Goal: Task Accomplishment & Management: Manage account settings

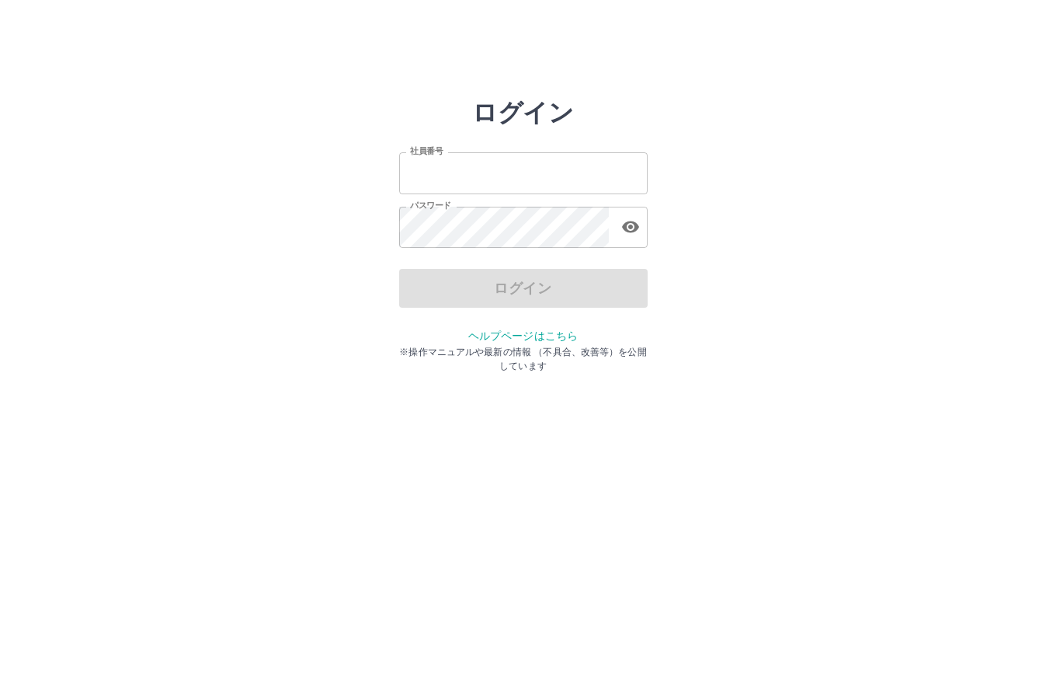
type input "*******"
click at [517, 293] on div "ログイン" at bounding box center [523, 288] width 249 height 39
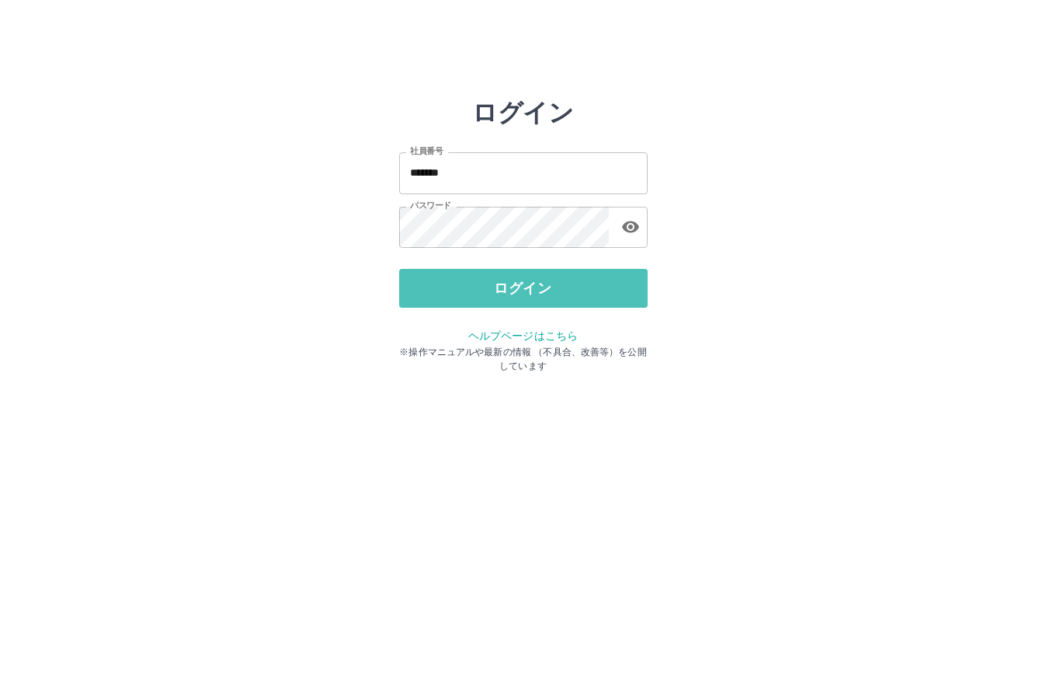
click at [517, 293] on button "ログイン" at bounding box center [523, 288] width 249 height 39
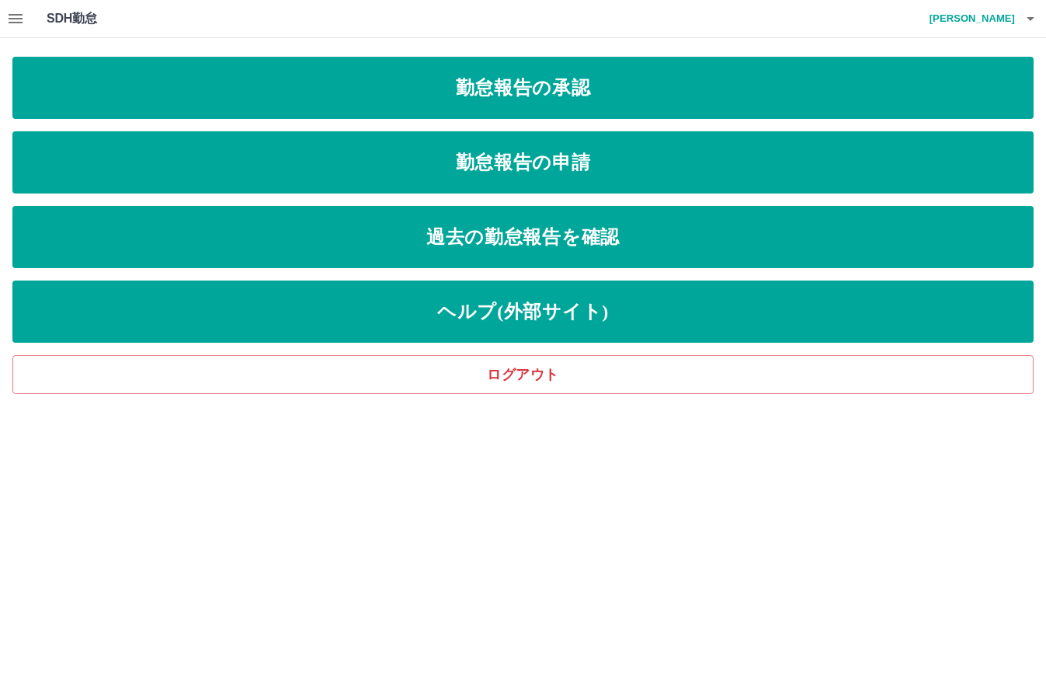
click at [21, 22] on icon "button" at bounding box center [16, 18] width 14 height 9
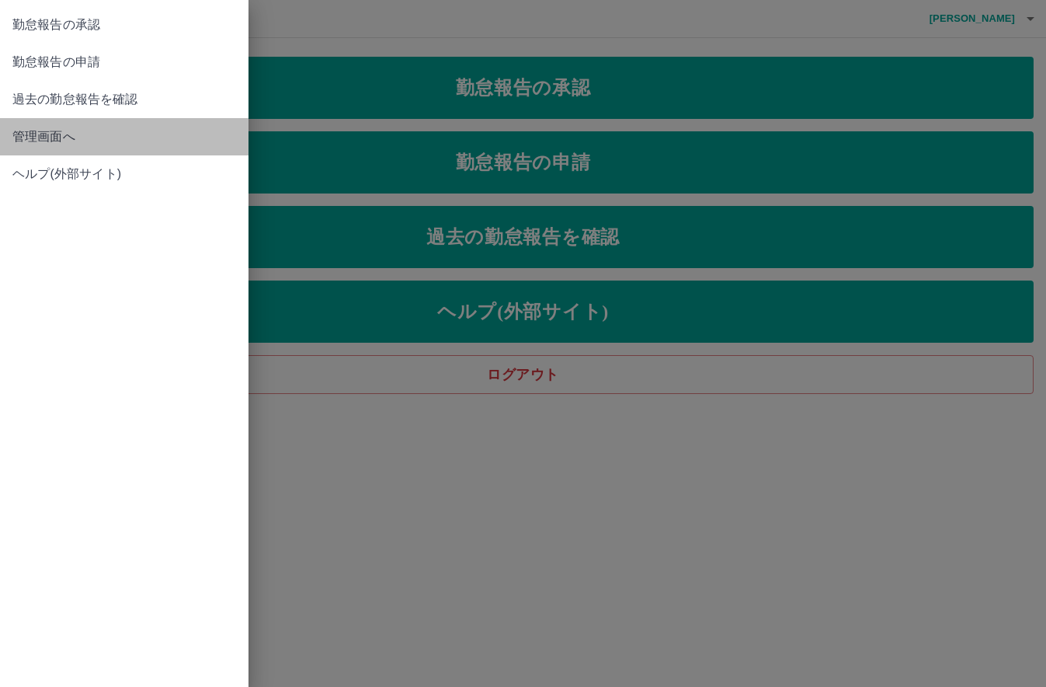
click at [70, 132] on span "管理画面へ" at bounding box center [124, 136] width 224 height 19
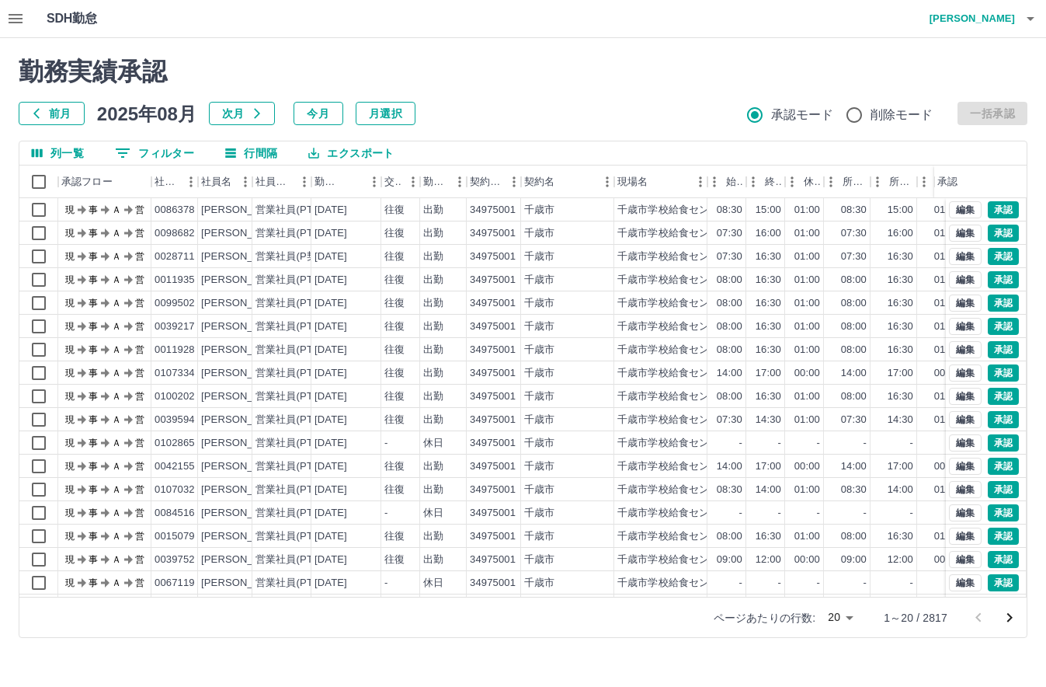
click at [846, 617] on body "SDH勤怠 [PERSON_NAME] 勤務実績承認 前月 [DATE] 次月 今月 月選択 承認モード 削除モード 一括承認 列一覧 0 フィルター 行間隔…" at bounding box center [523, 328] width 1046 height 656
drag, startPoint x: 832, startPoint y: 624, endPoint x: 392, endPoint y: 402, distance: 492.3
click at [831, 624] on li "500" at bounding box center [839, 626] width 53 height 28
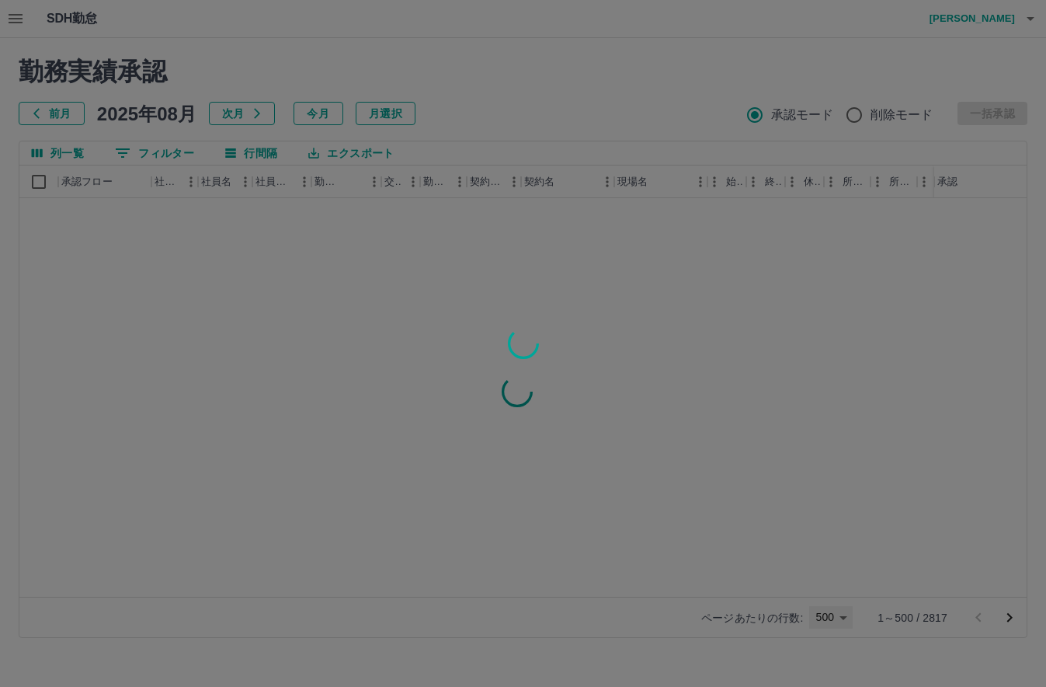
type input "***"
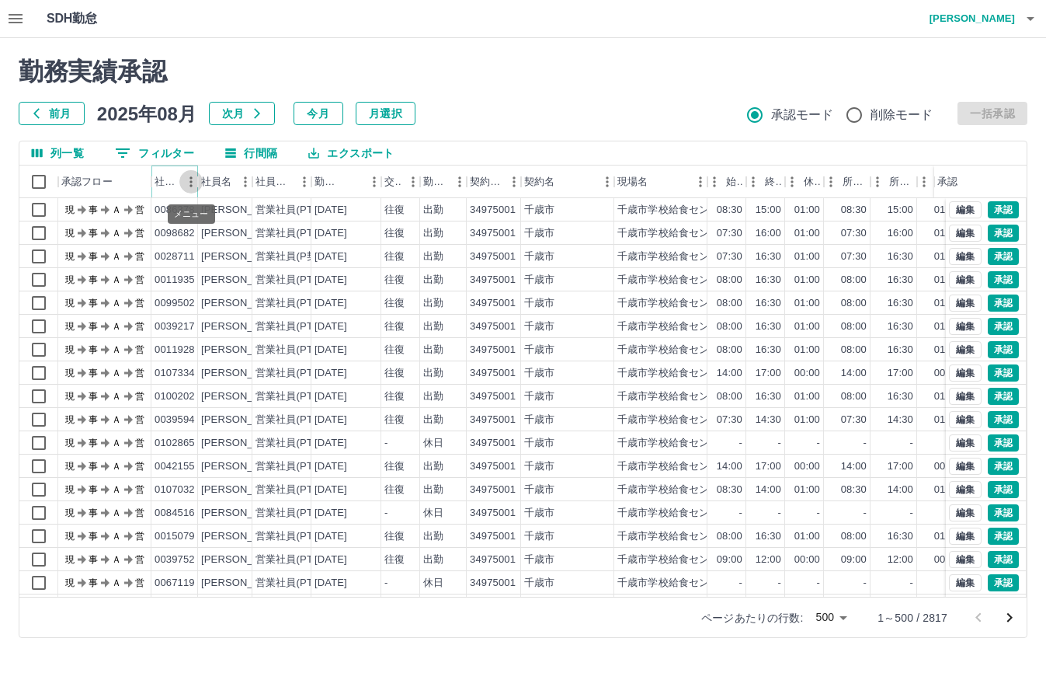
click at [182, 187] on button "メニュー" at bounding box center [190, 181] width 23 height 23
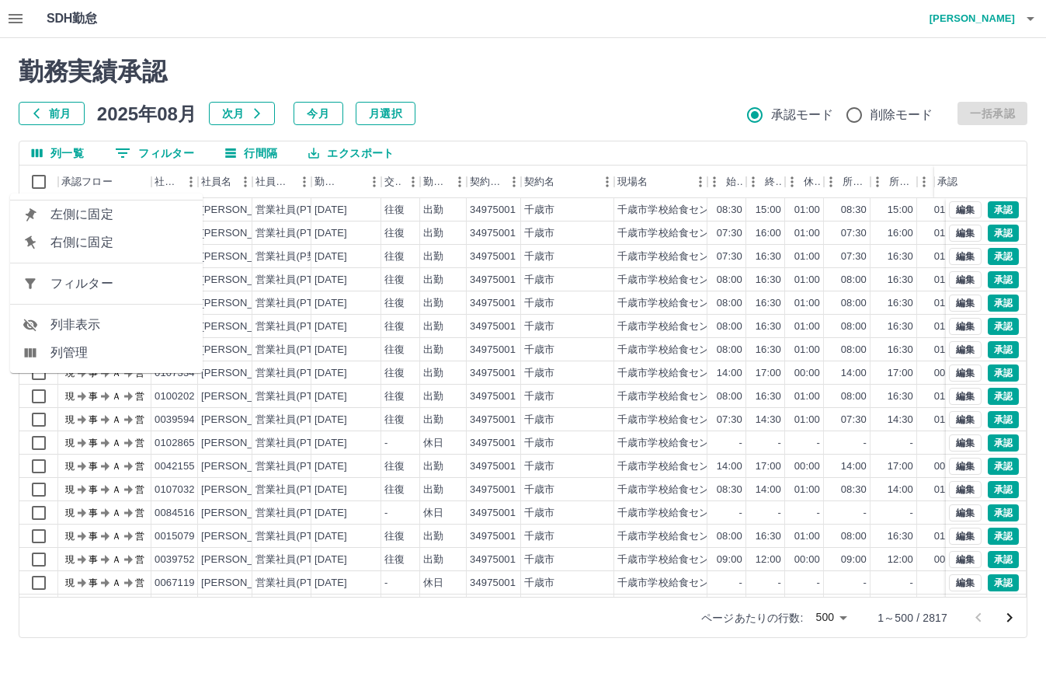
drag, startPoint x: 139, startPoint y: 280, endPoint x: 122, endPoint y: 292, distance: 20.7
click at [139, 281] on span "フィルター" at bounding box center [120, 283] width 140 height 19
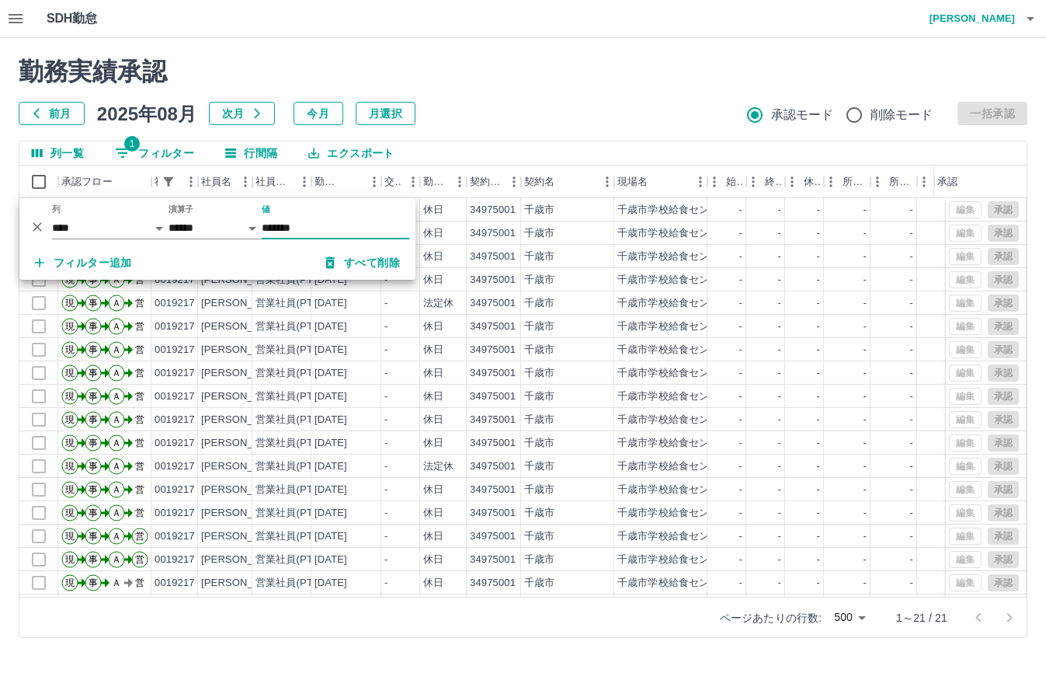
type input "*******"
click at [528, 98] on div "勤務実績承認 前月 [DATE] 次月 今月 月選択 承認モード 削除モード 一括承認" at bounding box center [523, 91] width 1009 height 68
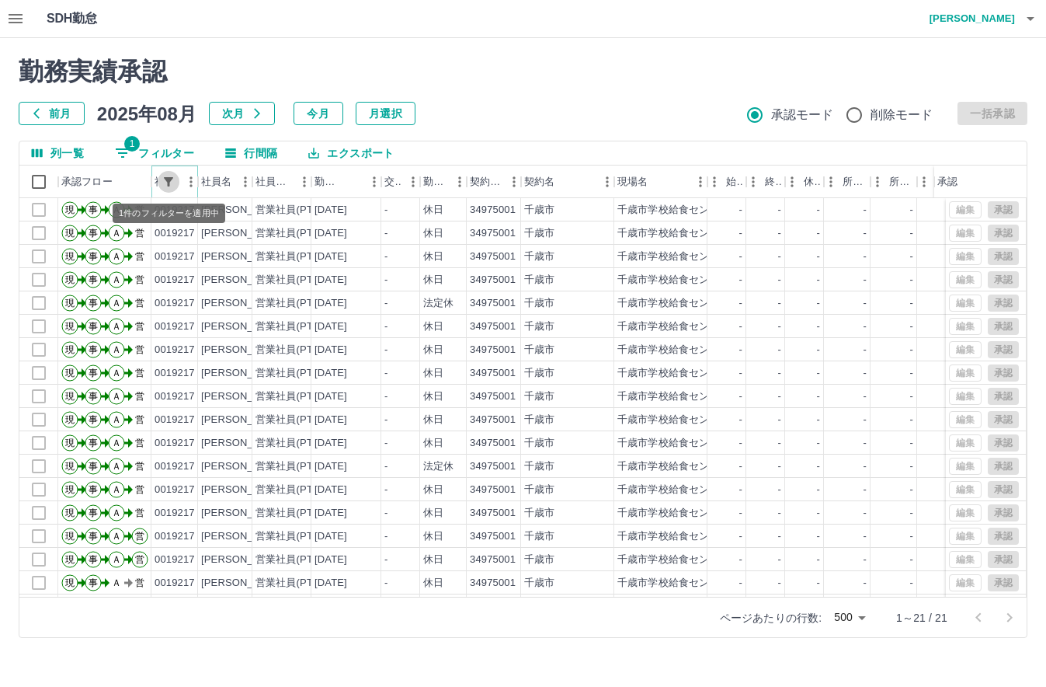
click at [176, 178] on button "フィルター表示" at bounding box center [169, 182] width 22 height 22
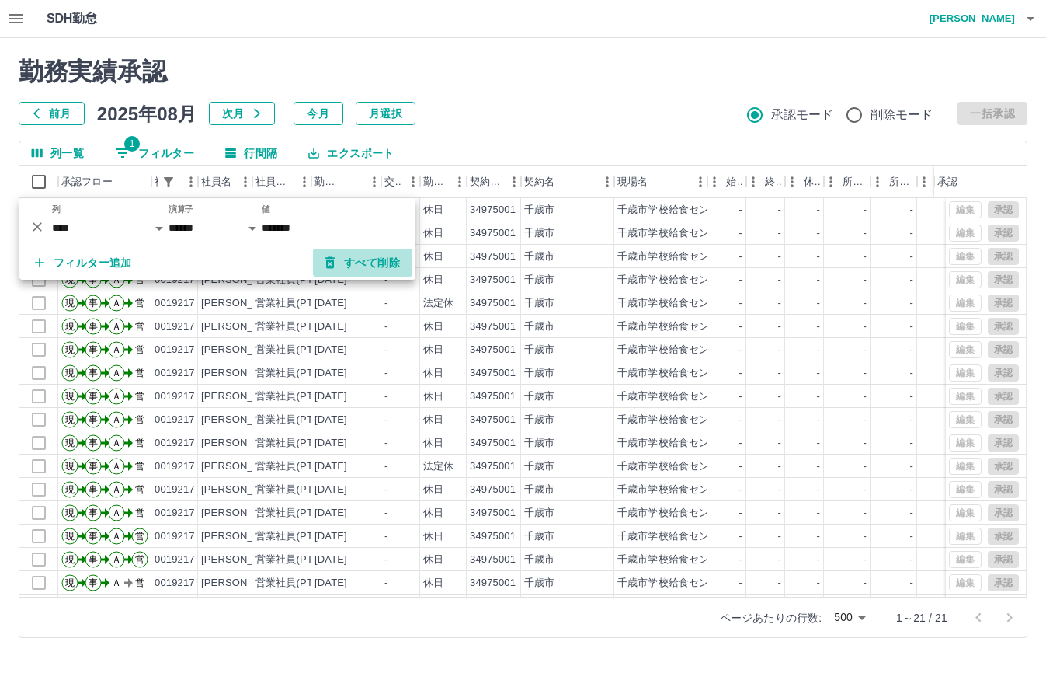
click at [360, 264] on button "すべて削除" at bounding box center [362, 263] width 99 height 28
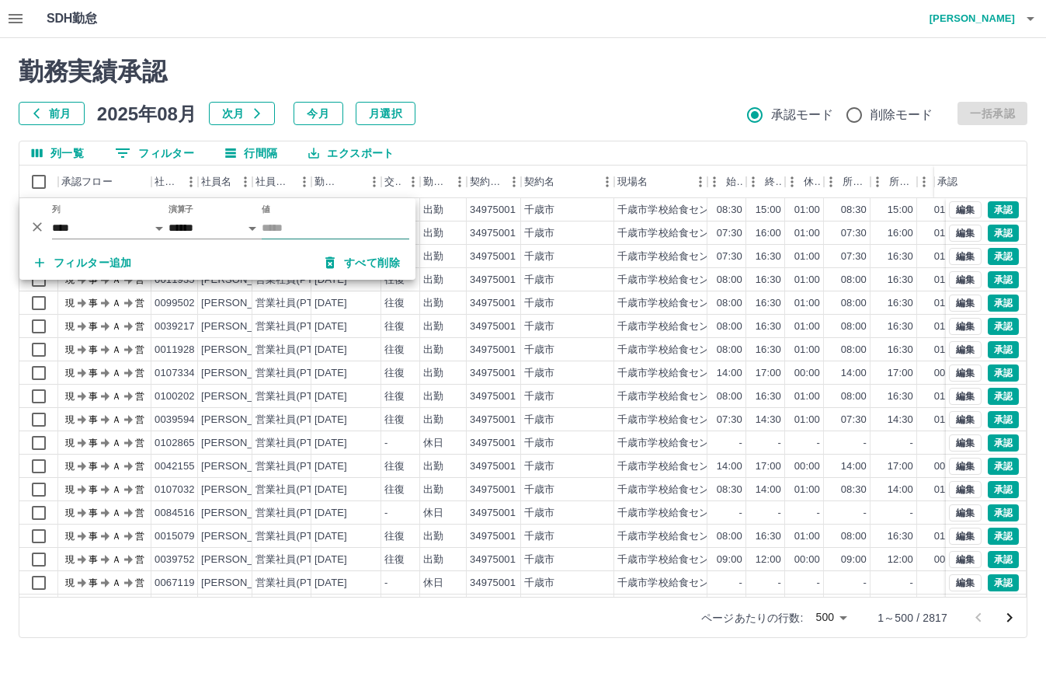
click at [295, 229] on input "値" at bounding box center [336, 228] width 148 height 23
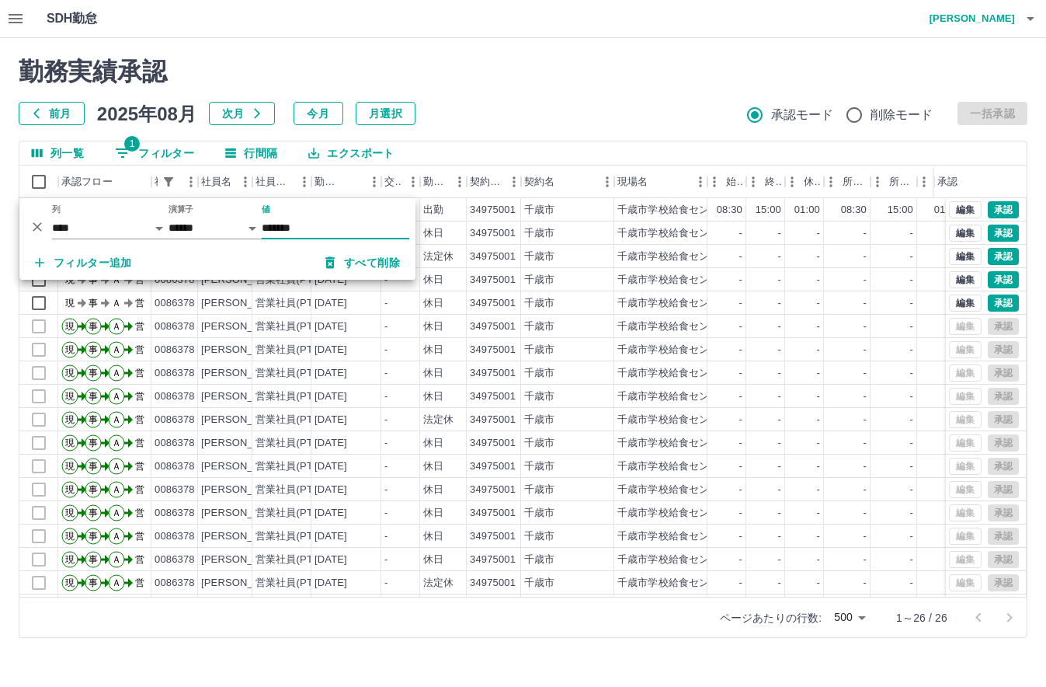
type input "*******"
click at [593, 114] on div "前月 [DATE] 次月 今月 月選択 承認モード 削除モード 一括承認" at bounding box center [523, 113] width 1009 height 23
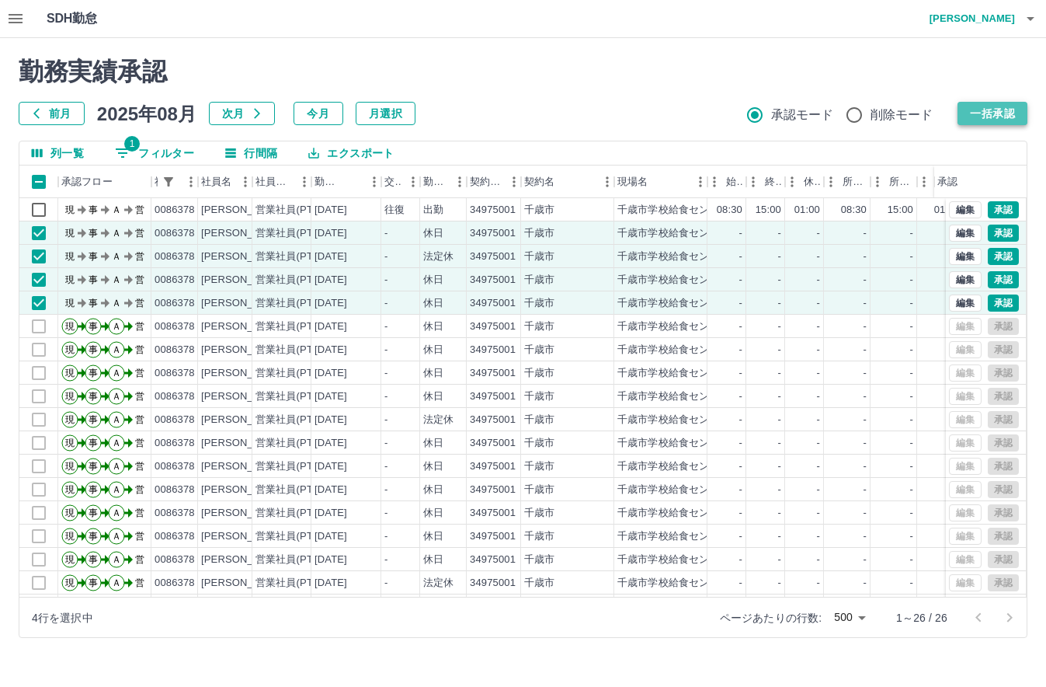
click at [994, 103] on button "一括承認" at bounding box center [993, 113] width 70 height 23
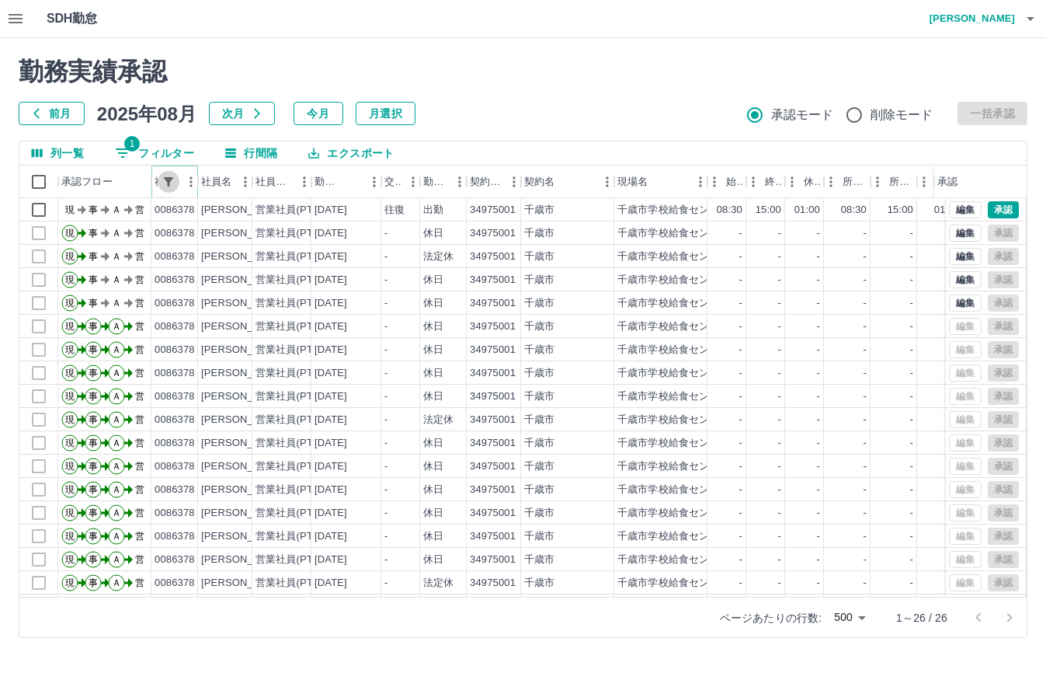
click at [171, 181] on icon "フィルター表示" at bounding box center [169, 182] width 14 height 14
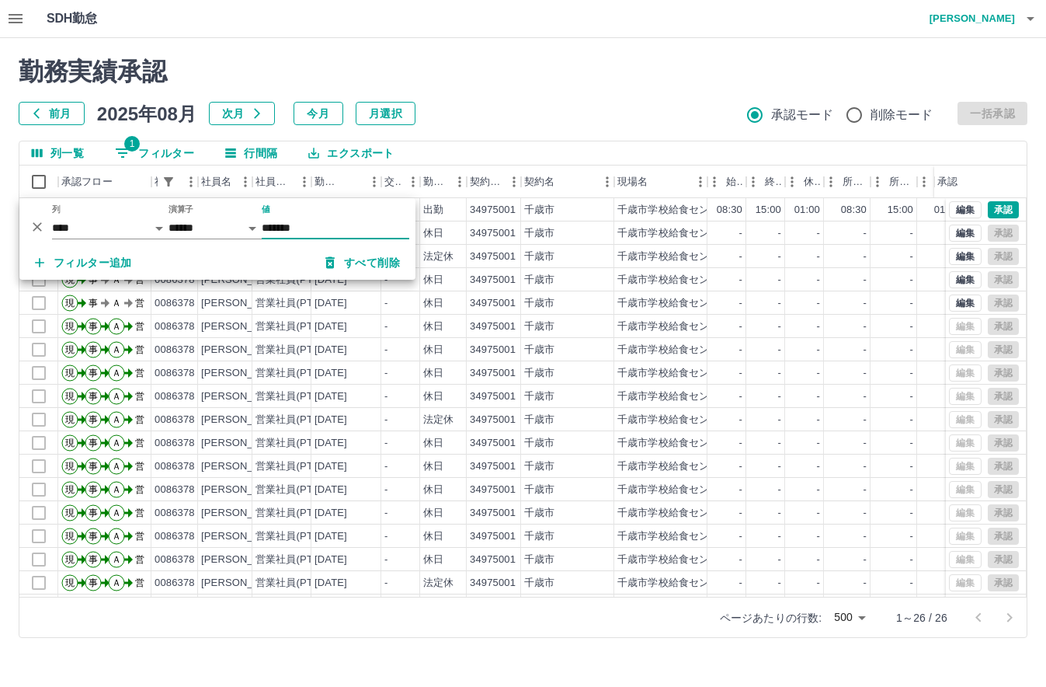
drag, startPoint x: 357, startPoint y: 266, endPoint x: 876, endPoint y: 181, distance: 525.8
click at [360, 263] on button "すべて削除" at bounding box center [362, 263] width 99 height 28
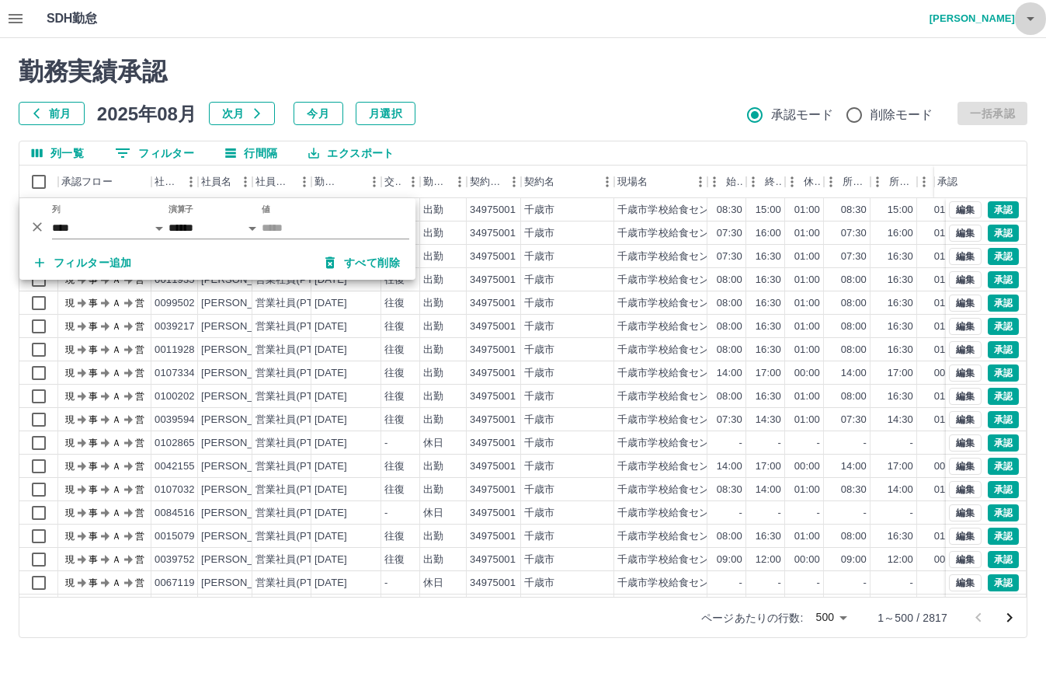
click at [1029, 26] on icon "button" at bounding box center [1031, 18] width 19 height 19
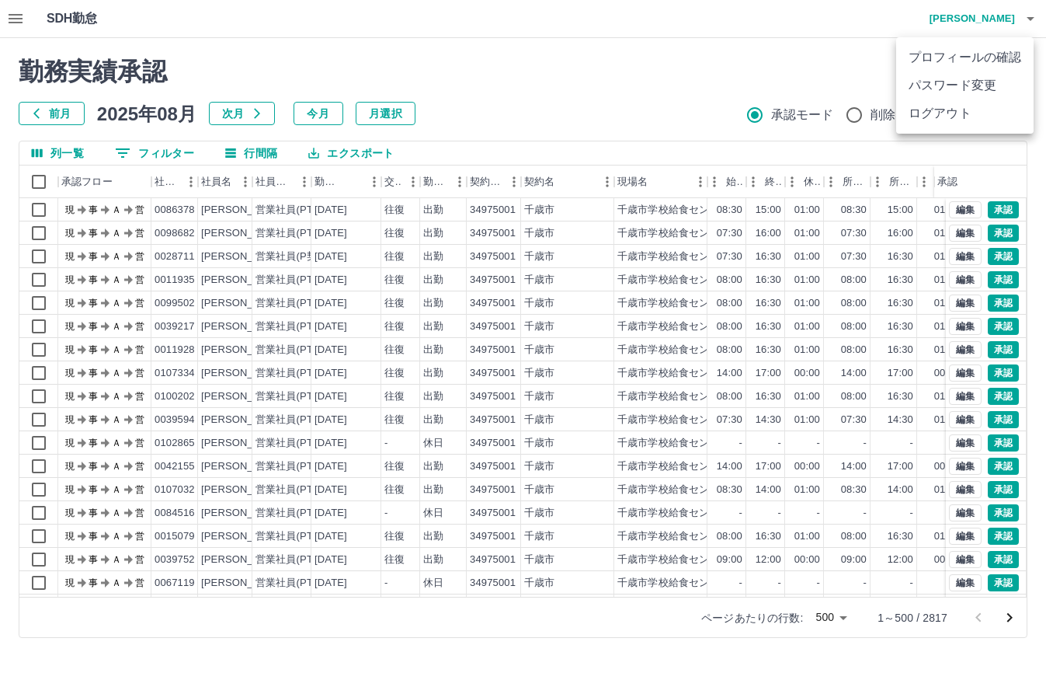
click at [987, 109] on li "ログアウト" at bounding box center [966, 113] width 138 height 28
